Goal: Task Accomplishment & Management: Manage account settings

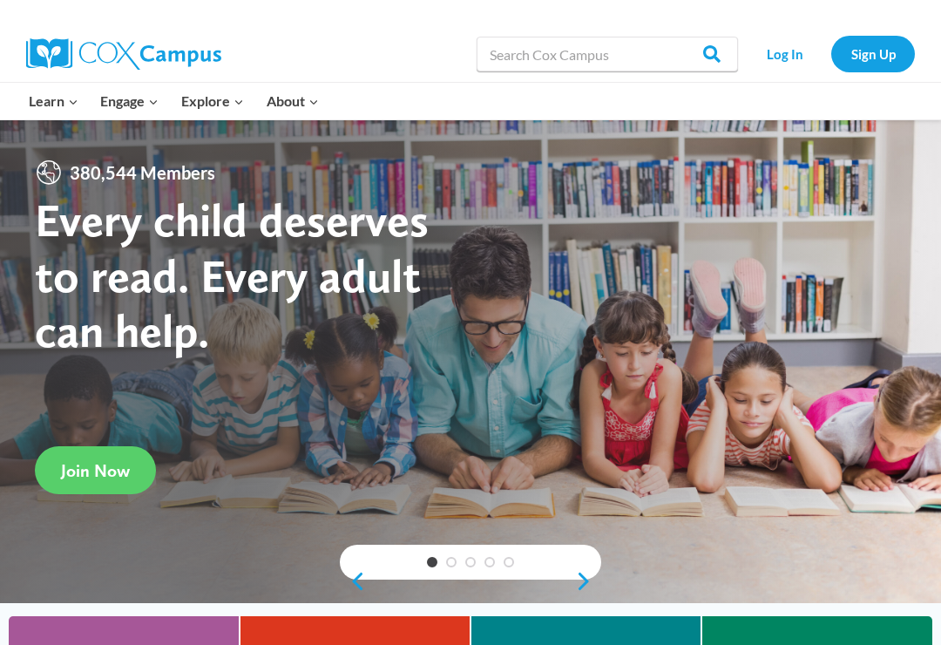
click at [780, 55] on link "Log In" at bounding box center [785, 54] width 76 height 36
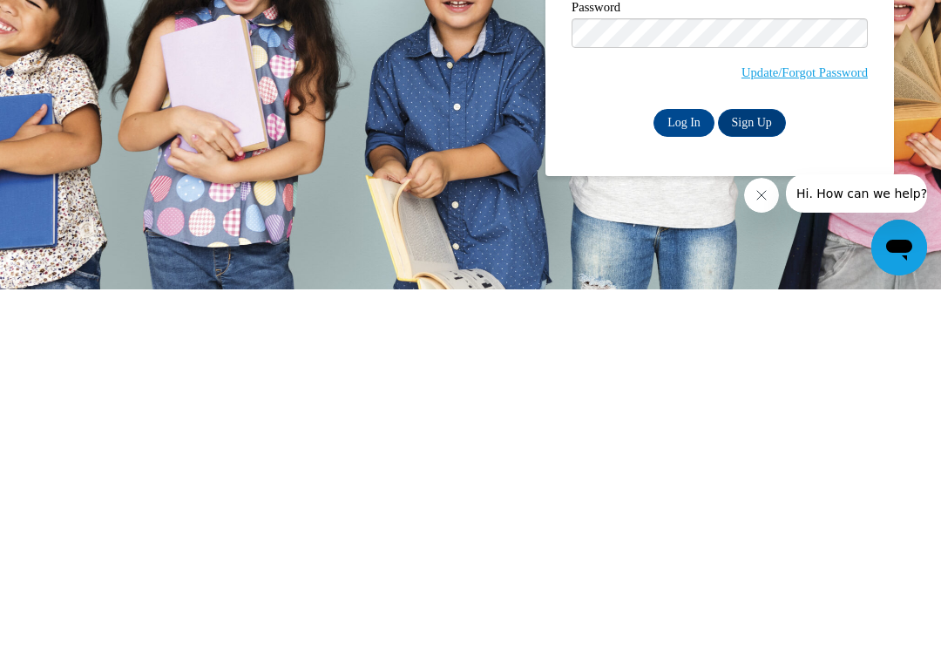
click at [756, 195] on icon "Close message from company" at bounding box center [761, 195] width 14 height 14
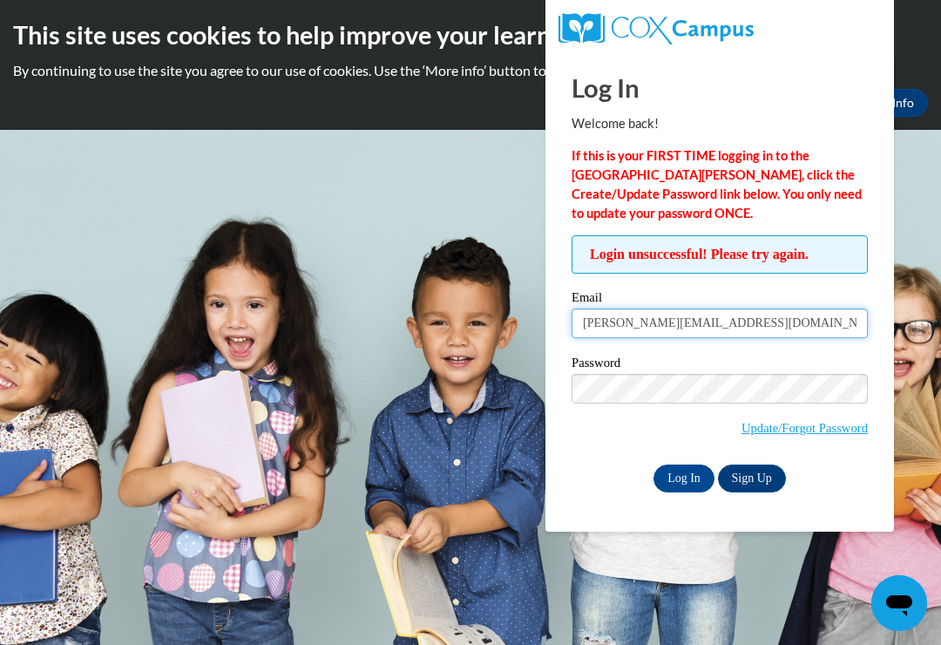
click at [760, 318] on input "[PERSON_NAME][EMAIL_ADDRESS][DOMAIN_NAME]" at bounding box center [719, 323] width 296 height 30
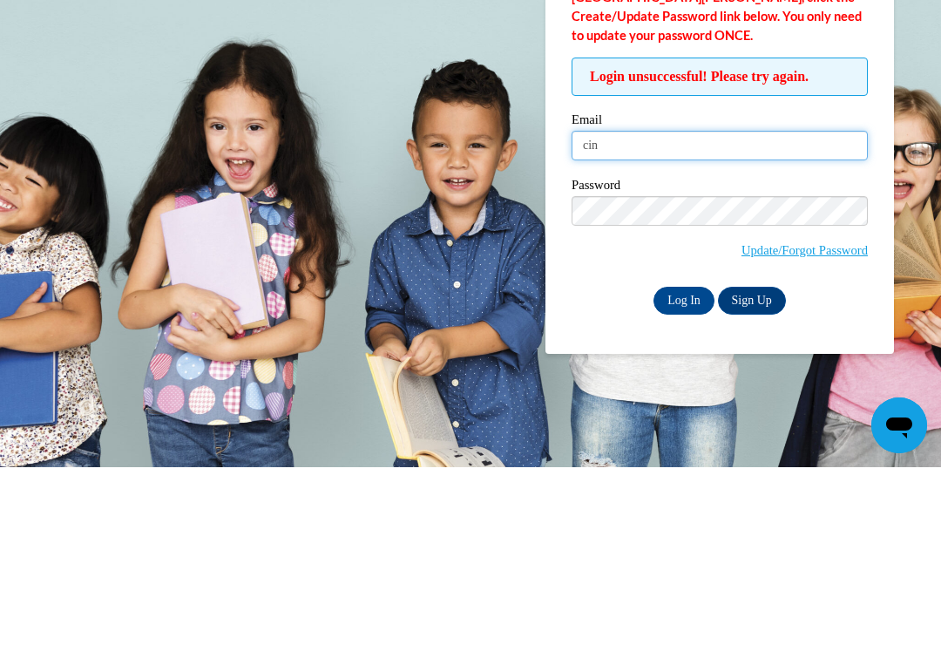
type input "ci"
type input "[PERSON_NAME][EMAIL_ADDRESS][DOMAIN_NAME]"
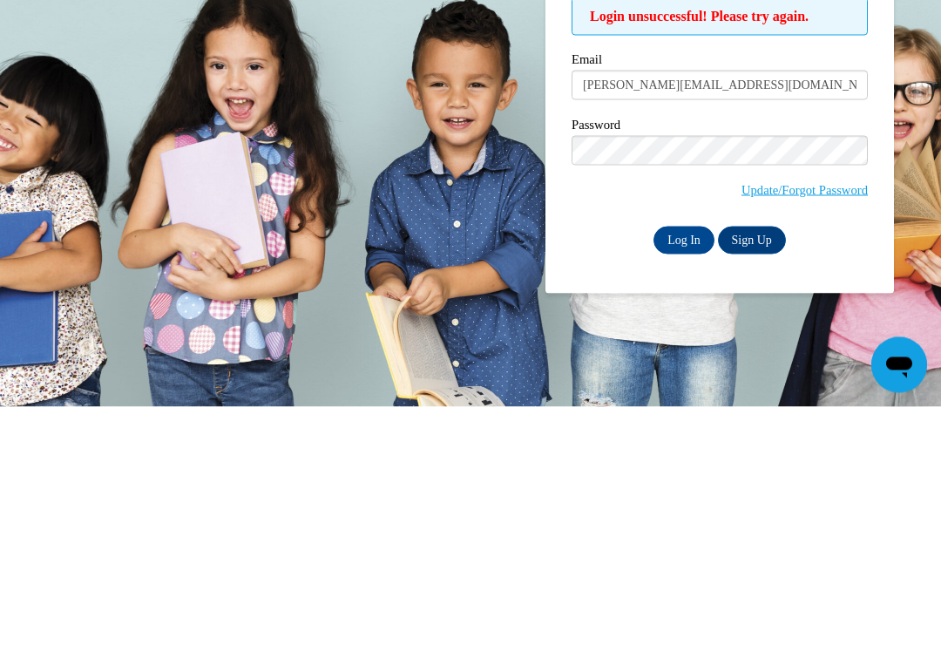
click at [690, 464] on input "Log In" at bounding box center [683, 478] width 61 height 28
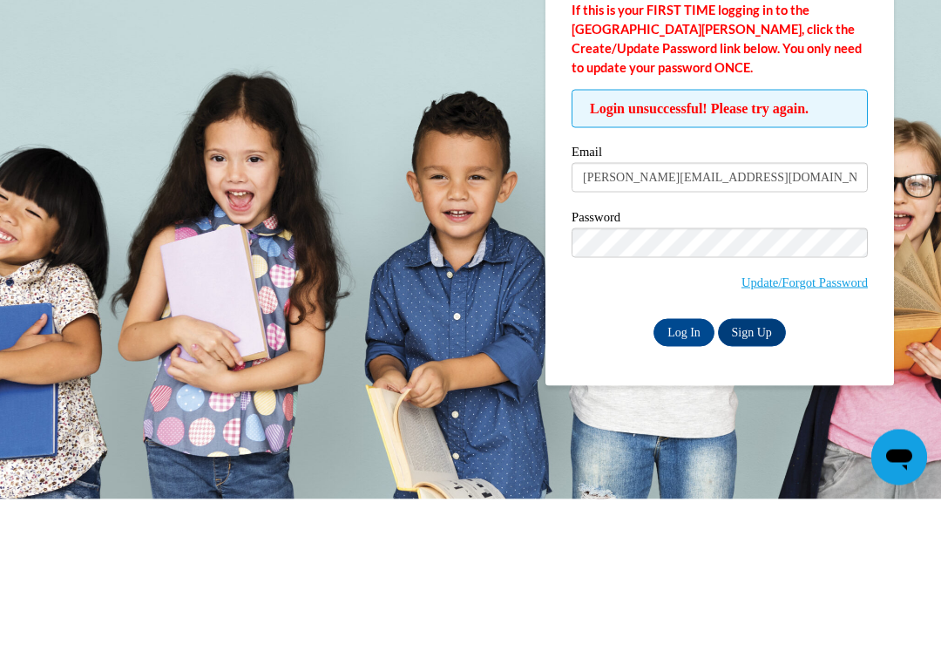
click at [760, 464] on link "Sign Up" at bounding box center [752, 478] width 68 height 28
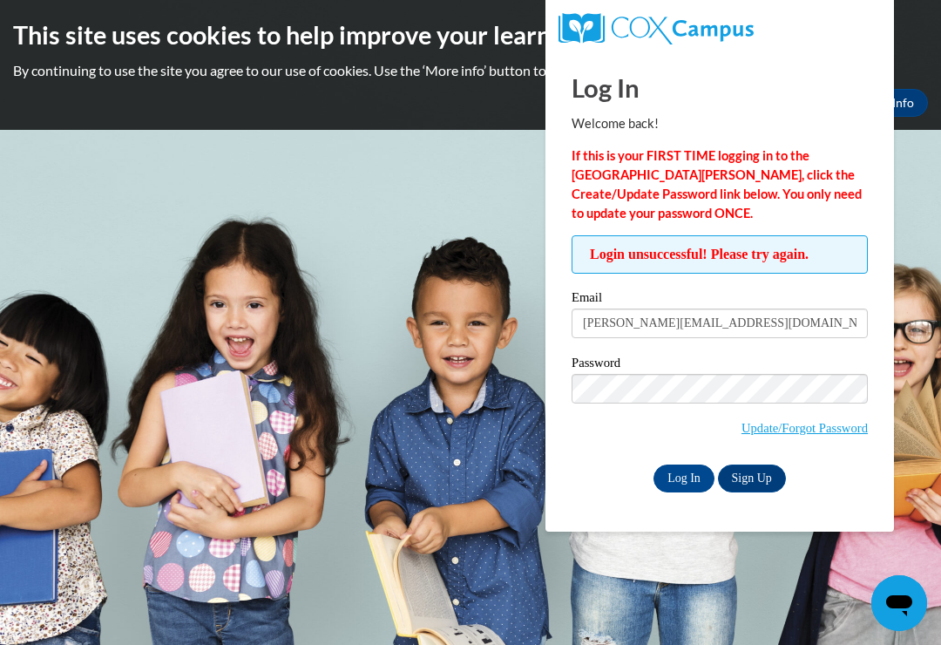
click at [815, 429] on link "Update/Forgot Password" at bounding box center [804, 428] width 126 height 14
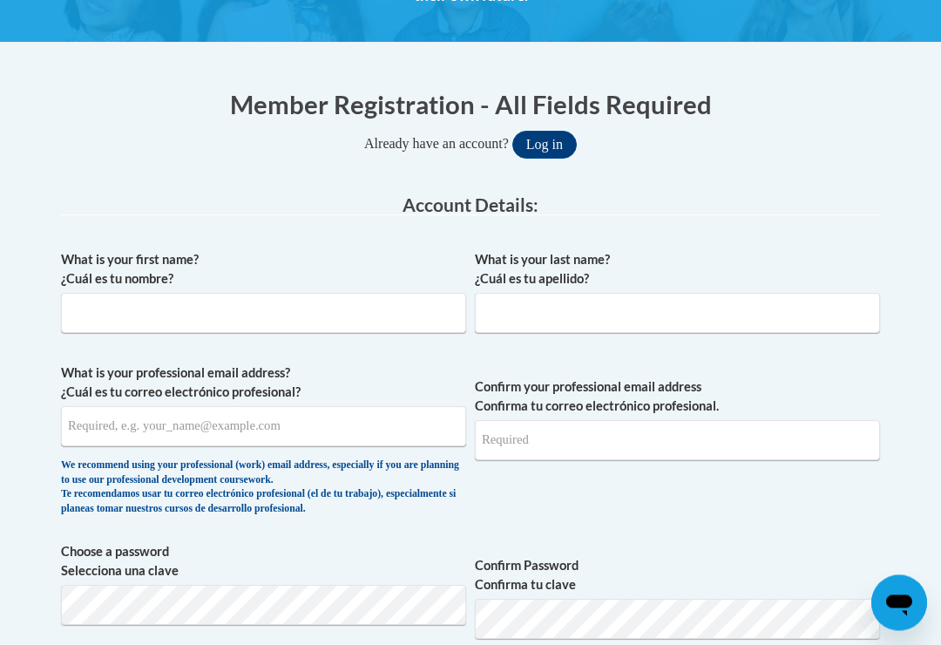
scroll to position [307, 0]
click at [389, 316] on input "What is your first name? ¿Cuál es tu nombre?" at bounding box center [263, 313] width 405 height 40
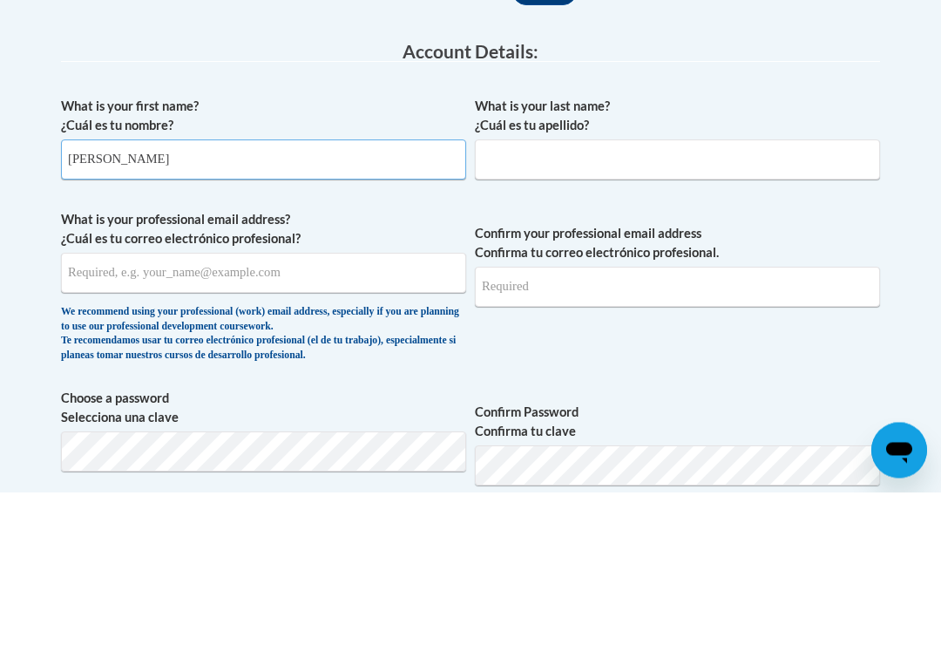
type input "Cindy"
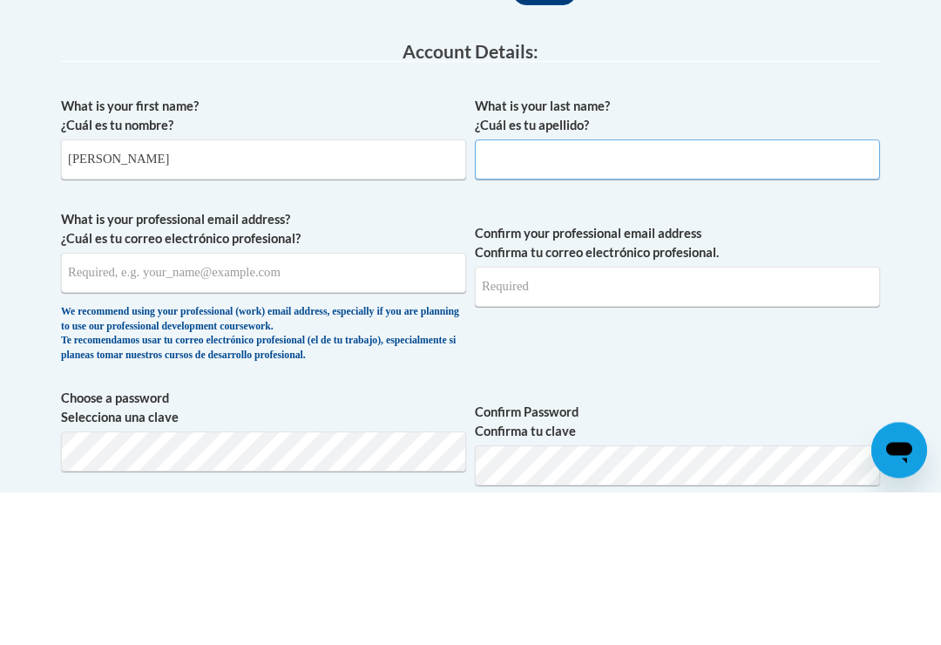
click at [610, 293] on input "What is your last name? ¿Cuál es tu apellido?" at bounding box center [677, 313] width 405 height 40
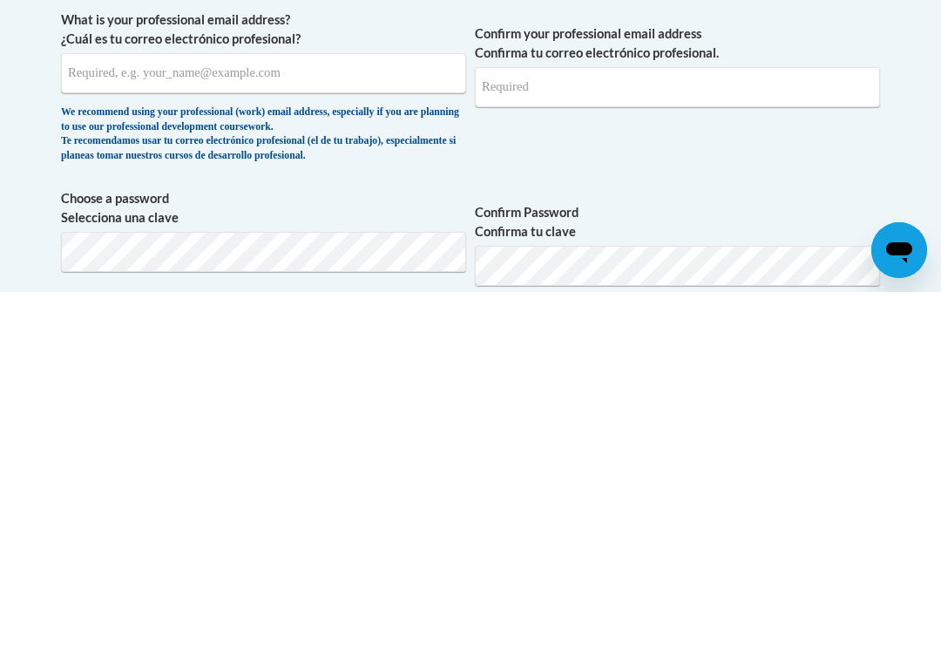
scroll to position [309, 0]
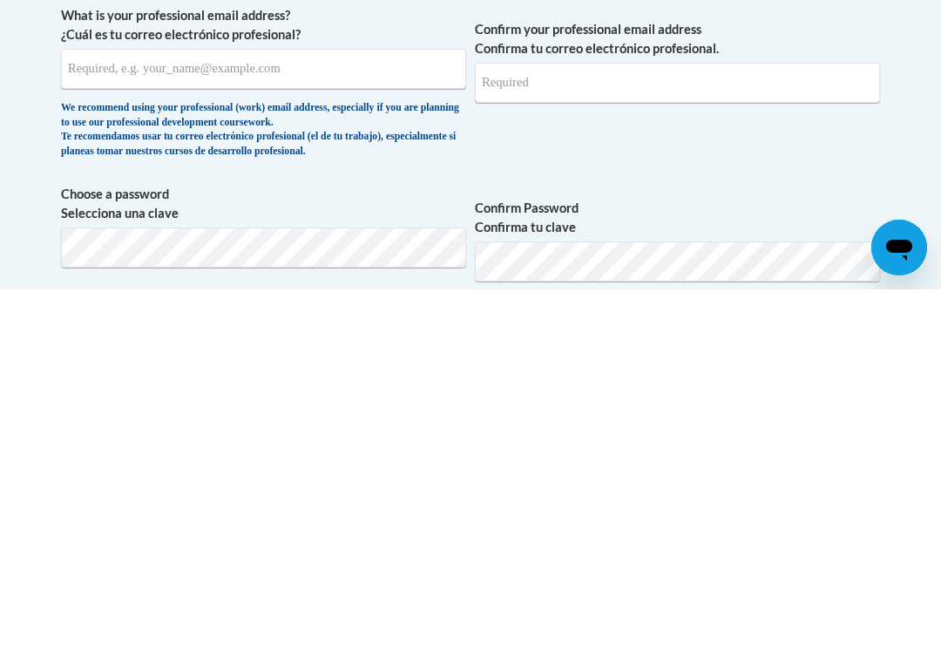
type input "Dripps"
click at [359, 404] on input "What is your professional email address? ¿Cuál es tu correo electrónico profesi…" at bounding box center [263, 424] width 405 height 40
type input "[PERSON_NAME][EMAIL_ADDRESS][DOMAIN_NAME]"
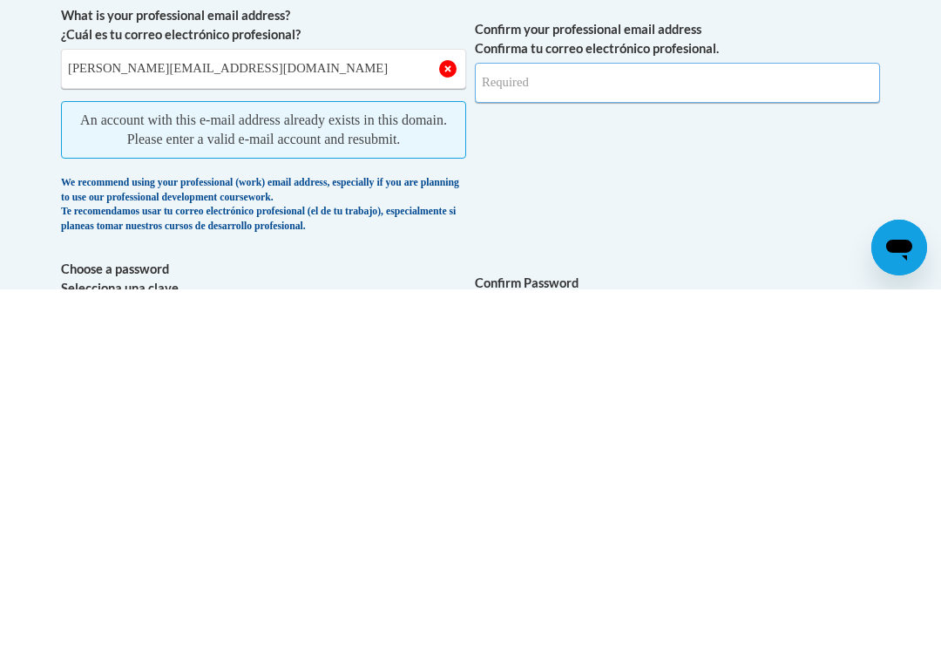
click at [692, 418] on input "Confirm your professional email address Confirma tu correo electrónico profesio…" at bounding box center [677, 438] width 405 height 40
click at [344, 456] on span "An account with this e-mail address already exists in this domain. Please enter…" at bounding box center [263, 484] width 405 height 57
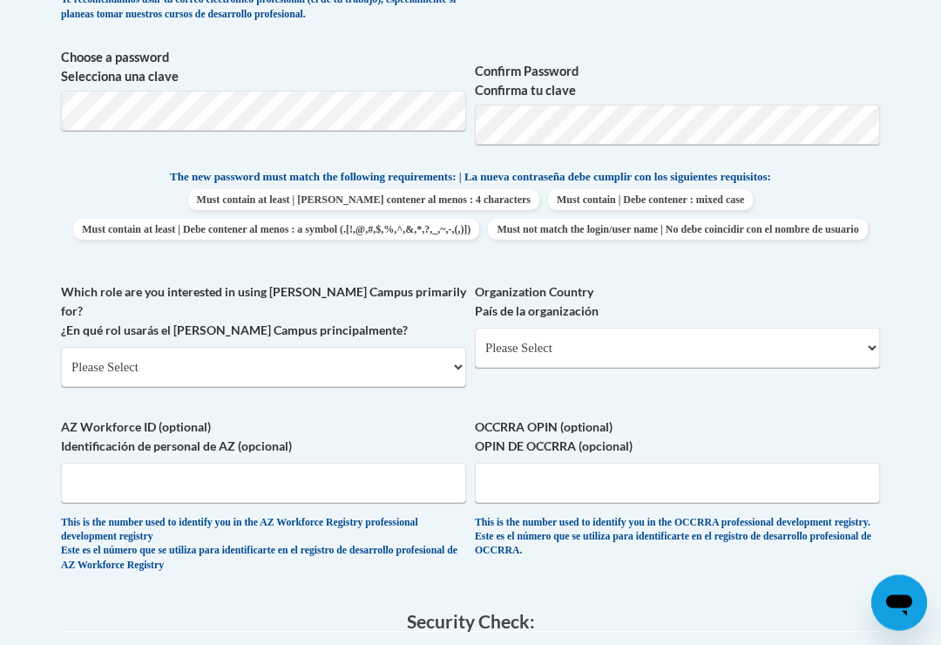
scroll to position [876, 0]
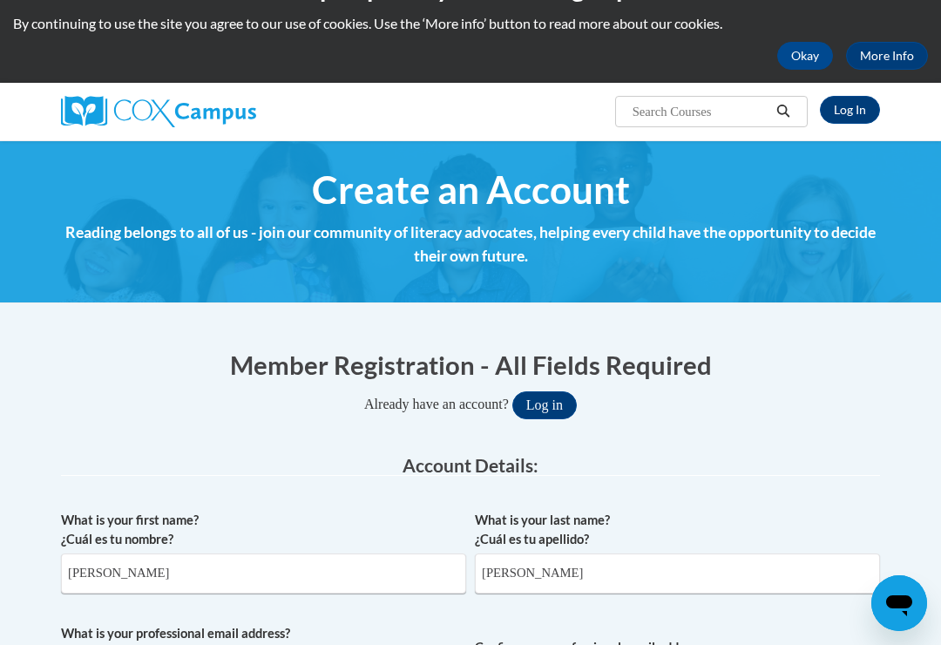
scroll to position [0, 0]
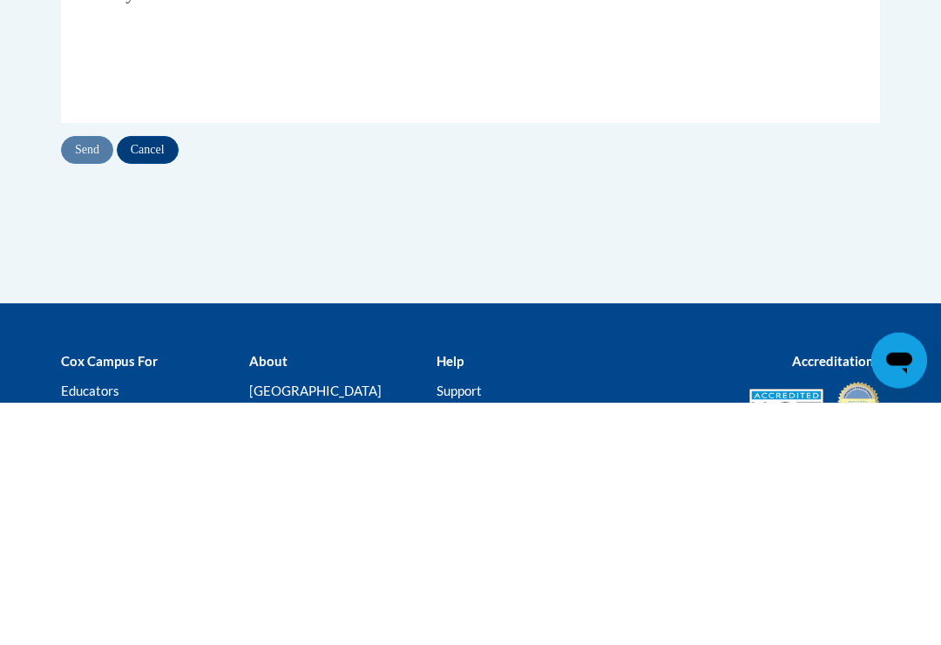
click at [193, 178] on input "Email Address" at bounding box center [161, 177] width 174 height 30
type input "[PERSON_NAME][EMAIL_ADDRESS][DOMAIN_NAME]"
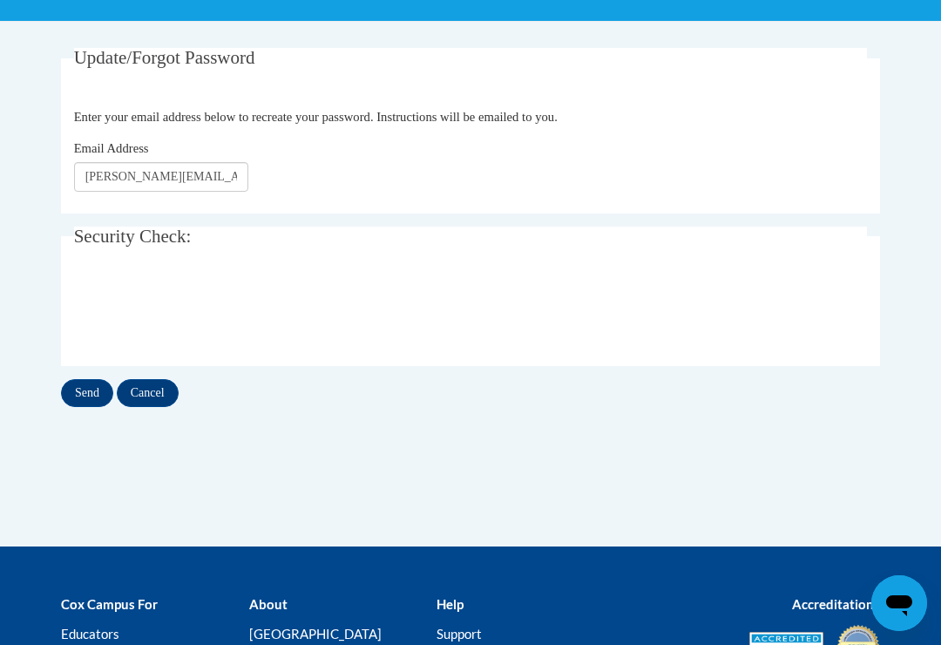
click at [84, 394] on input "Send" at bounding box center [87, 393] width 52 height 28
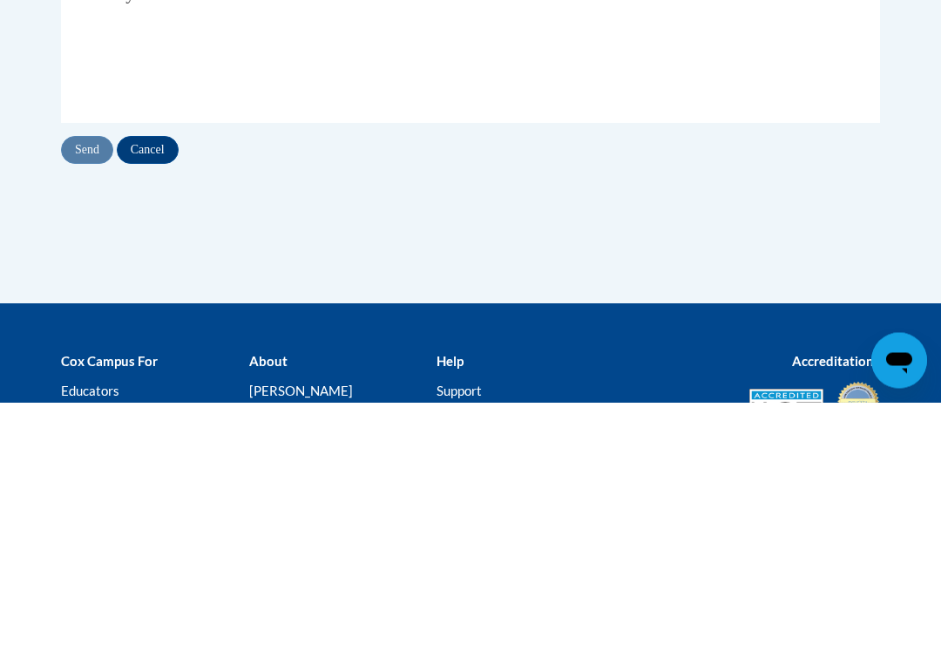
scroll to position [348, 0]
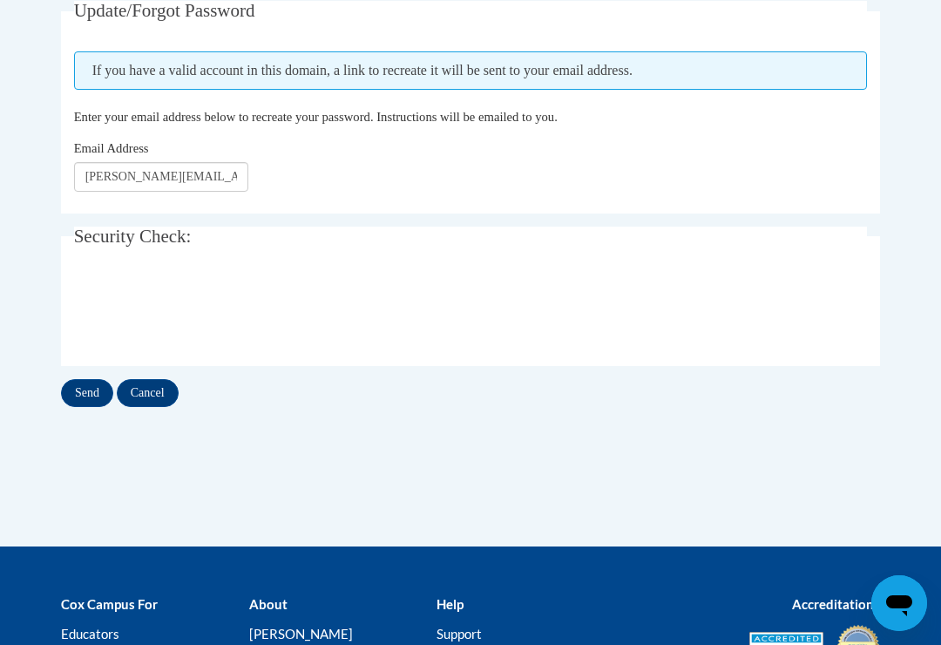
click at [85, 392] on input "Send" at bounding box center [87, 393] width 52 height 28
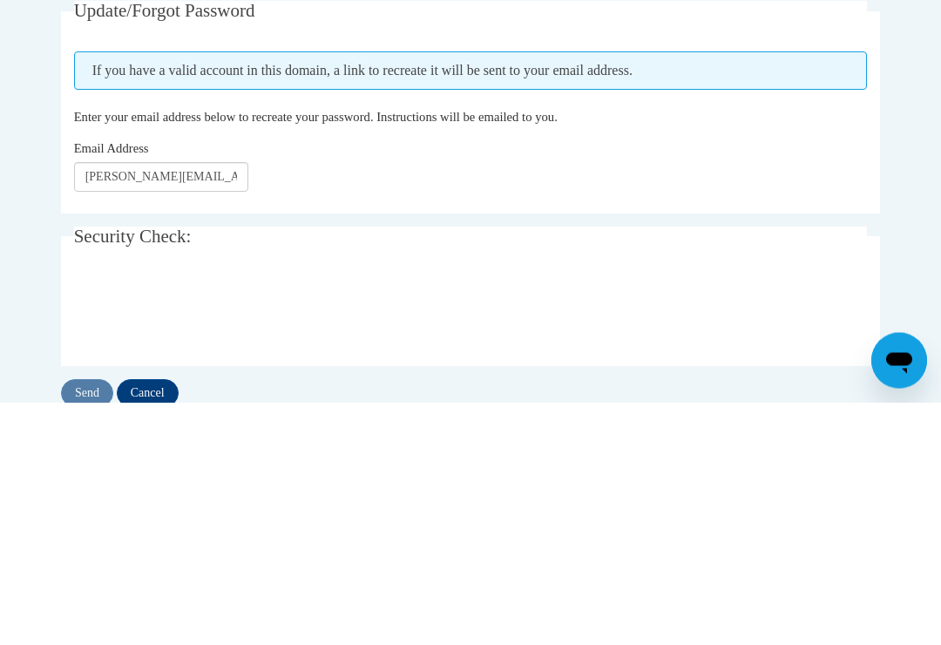
scroll to position [348, 0]
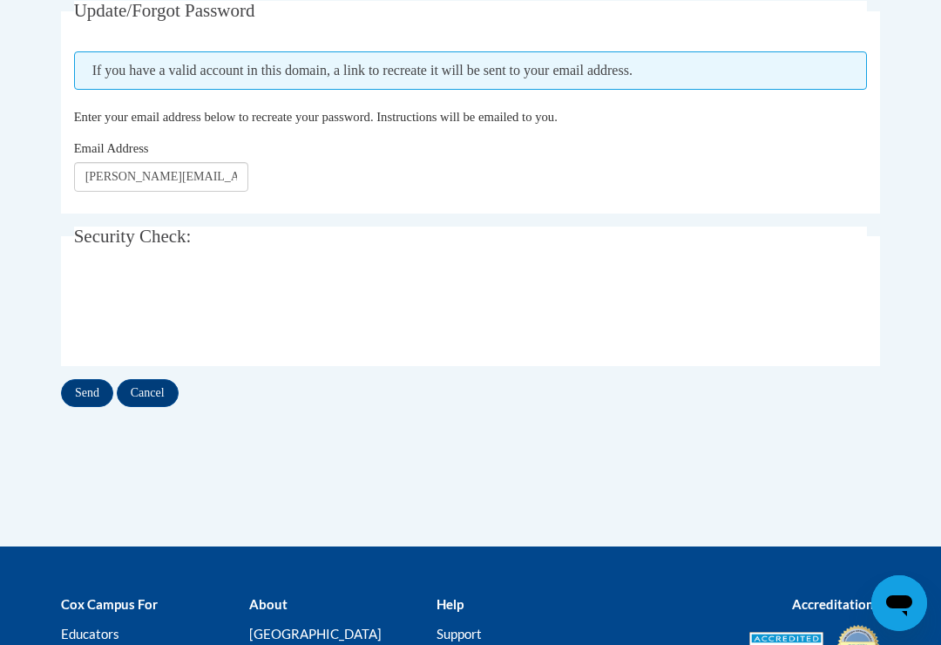
click at [97, 397] on input "Send" at bounding box center [87, 393] width 52 height 28
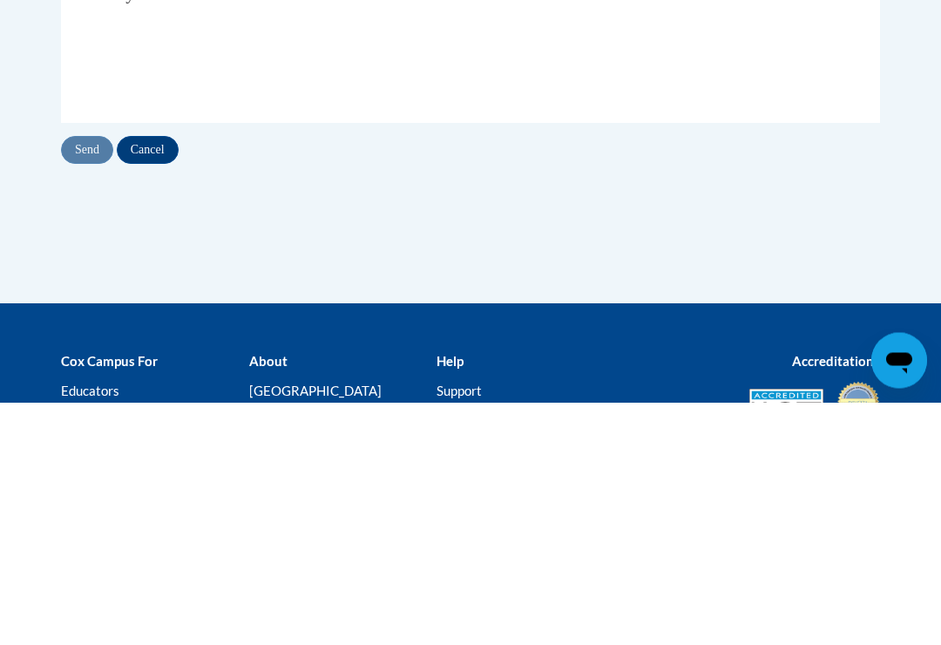
scroll to position [348, 0]
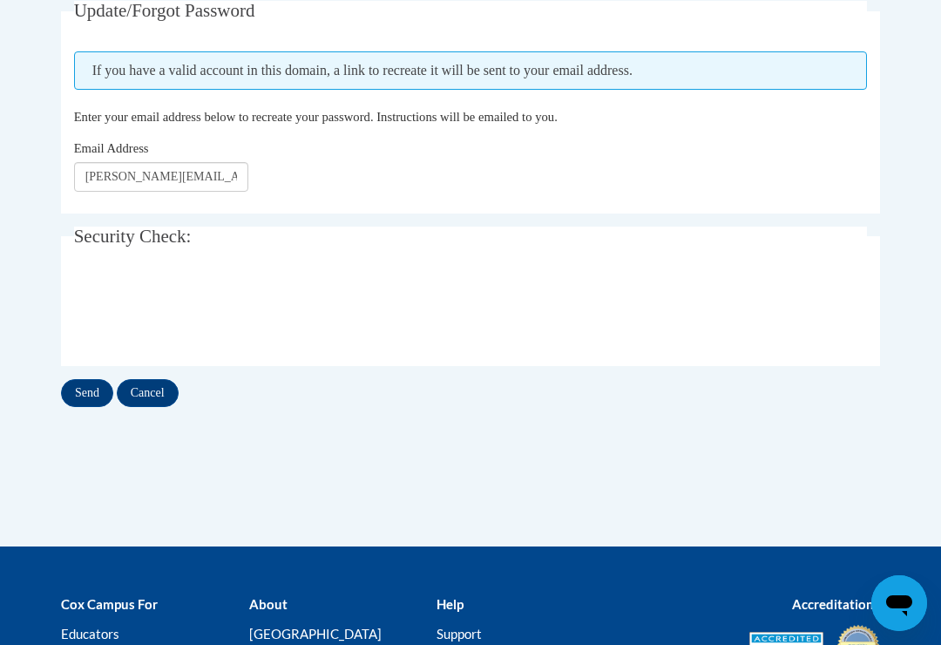
click at [88, 400] on input "Send" at bounding box center [87, 393] width 52 height 28
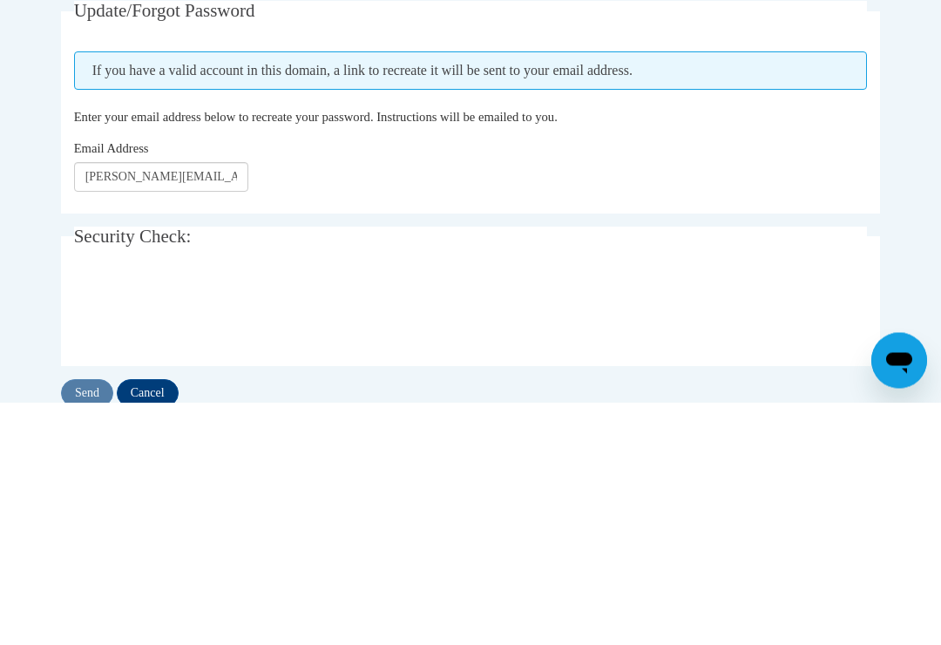
scroll to position [348, 0]
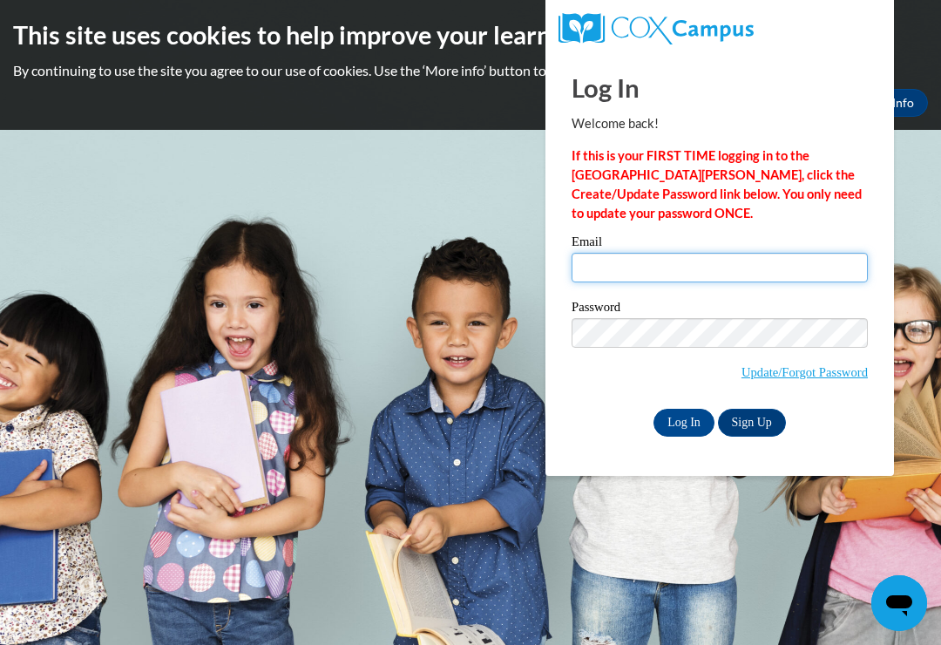
type input "[PERSON_NAME][EMAIL_ADDRESS][DOMAIN_NAME]"
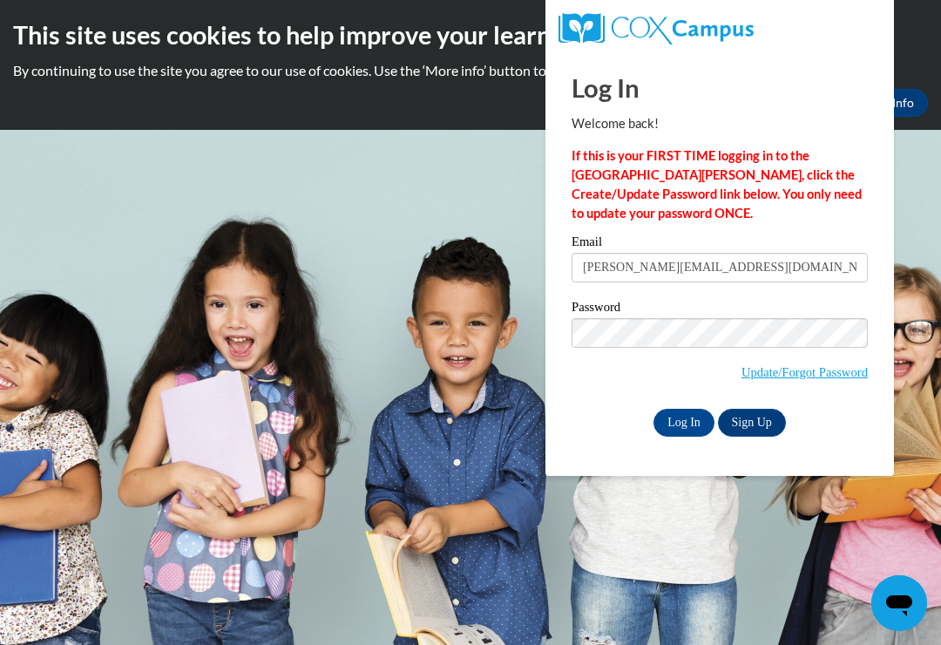
click at [684, 421] on input "Log In" at bounding box center [683, 423] width 61 height 28
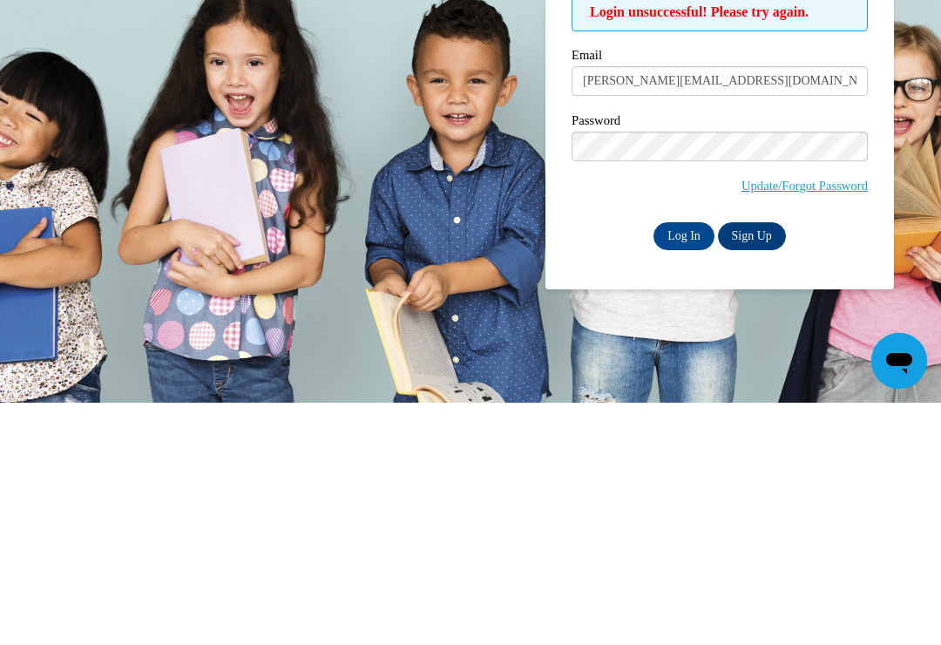
click at [685, 464] on input "Log In" at bounding box center [683, 478] width 61 height 28
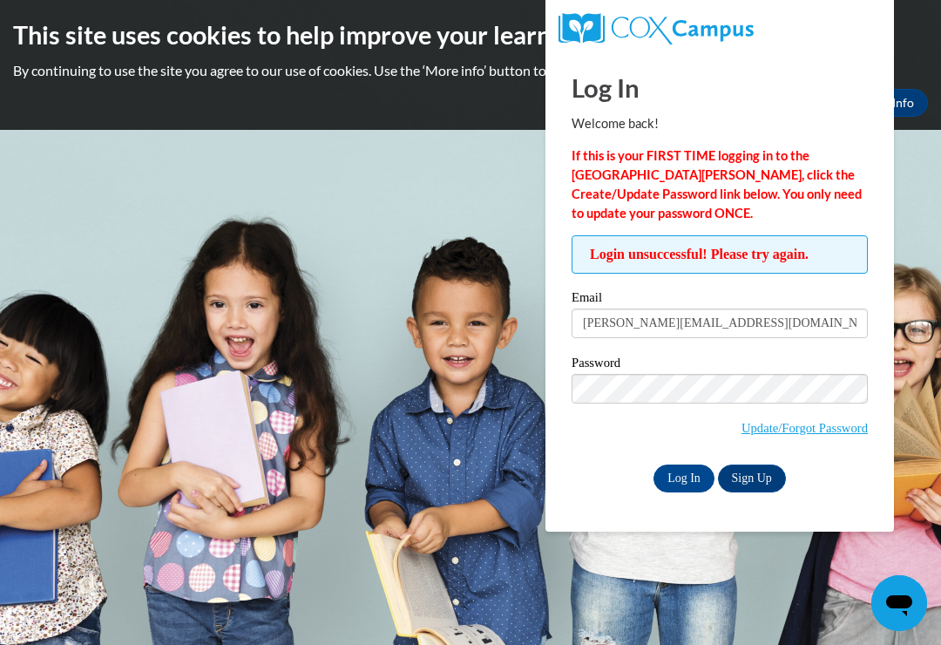
click at [678, 488] on input "Log In" at bounding box center [683, 478] width 61 height 28
click at [754, 427] on link "Update/Forgot Password" at bounding box center [804, 428] width 126 height 14
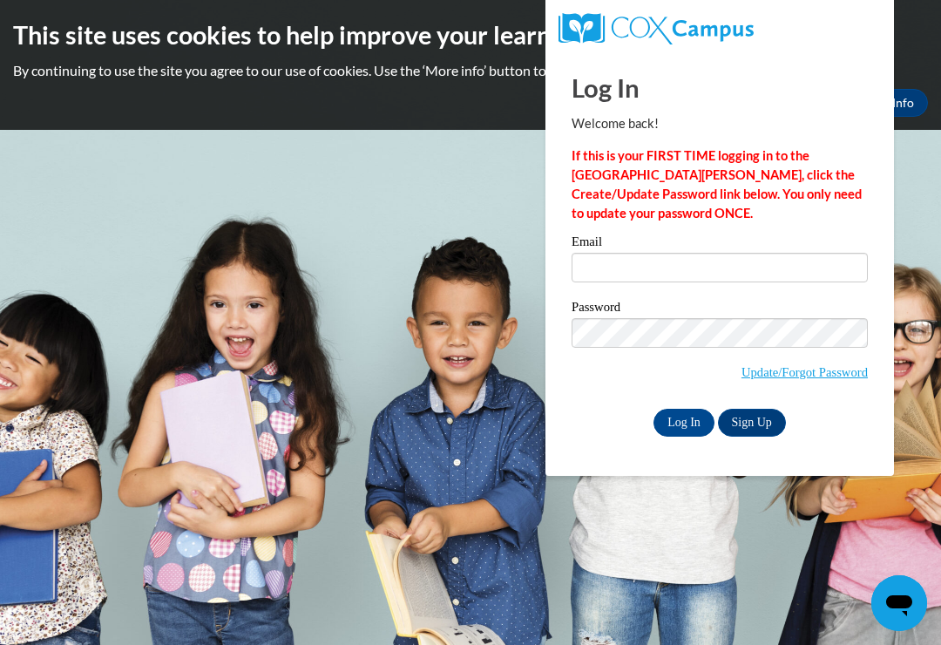
click at [760, 376] on link "Update/Forgot Password" at bounding box center [804, 372] width 126 height 14
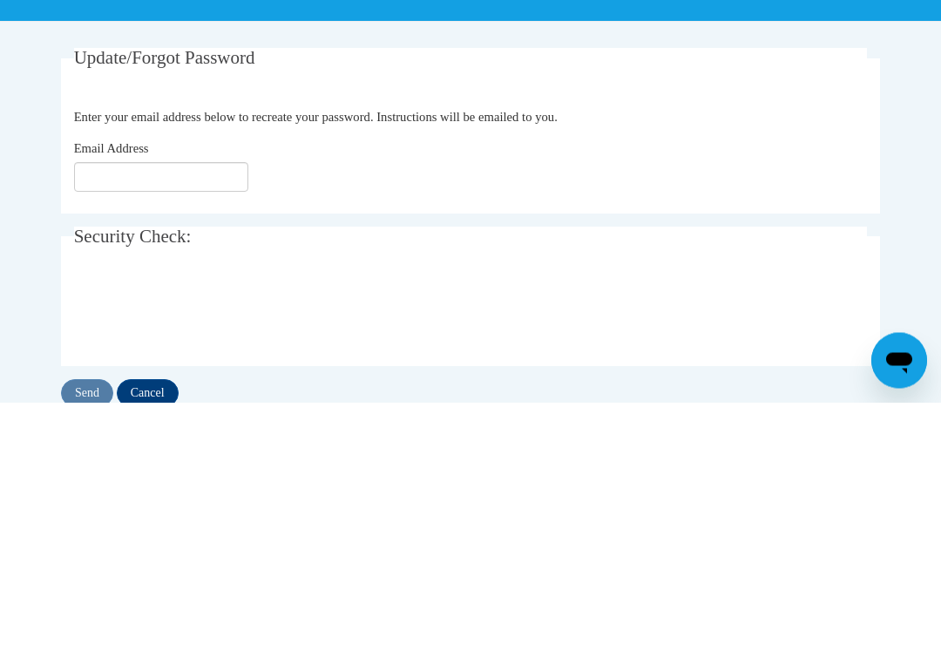
scroll to position [301, 0]
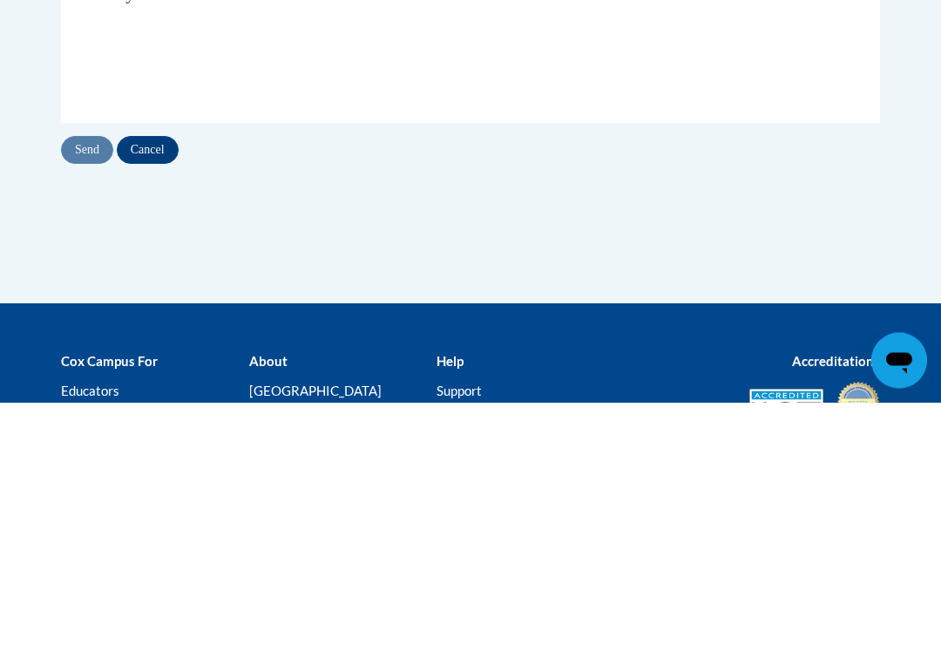
type input "[PERSON_NAME][EMAIL_ADDRESS][DOMAIN_NAME]"
